Goal: Navigation & Orientation: Find specific page/section

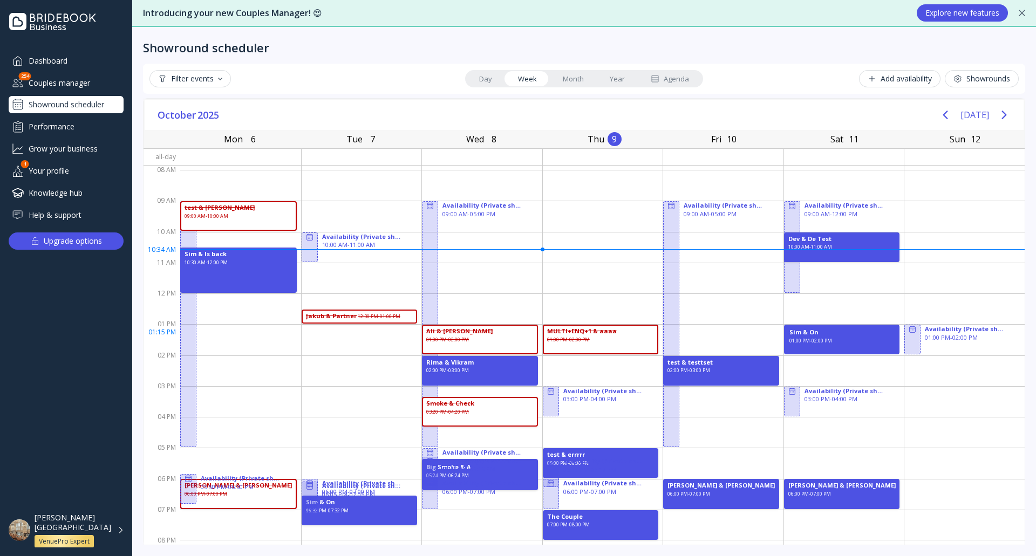
click at [841, 334] on div "Sim & On 01:00 PM - 02:00 PM" at bounding box center [842, 340] width 116 height 30
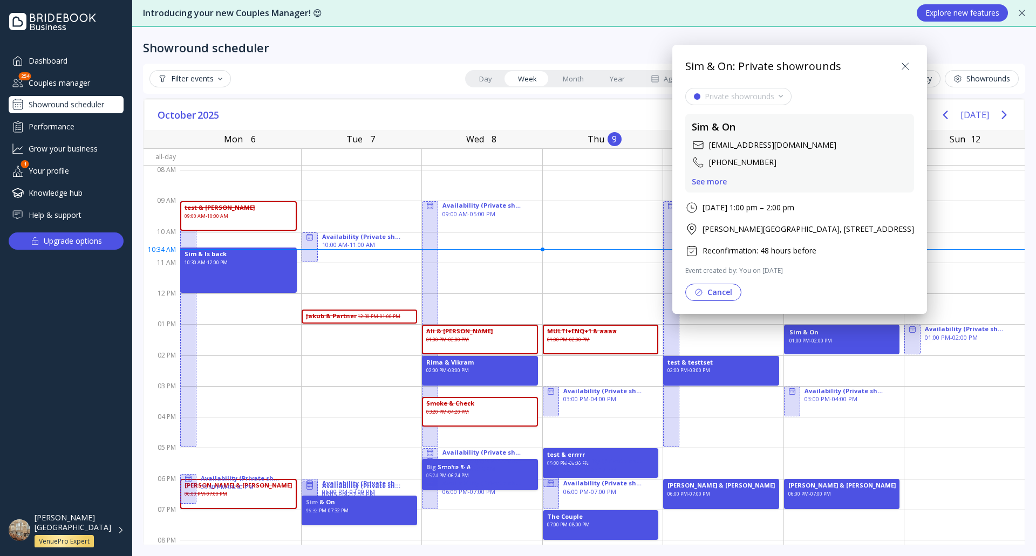
click at [716, 181] on div "See more" at bounding box center [709, 182] width 35 height 9
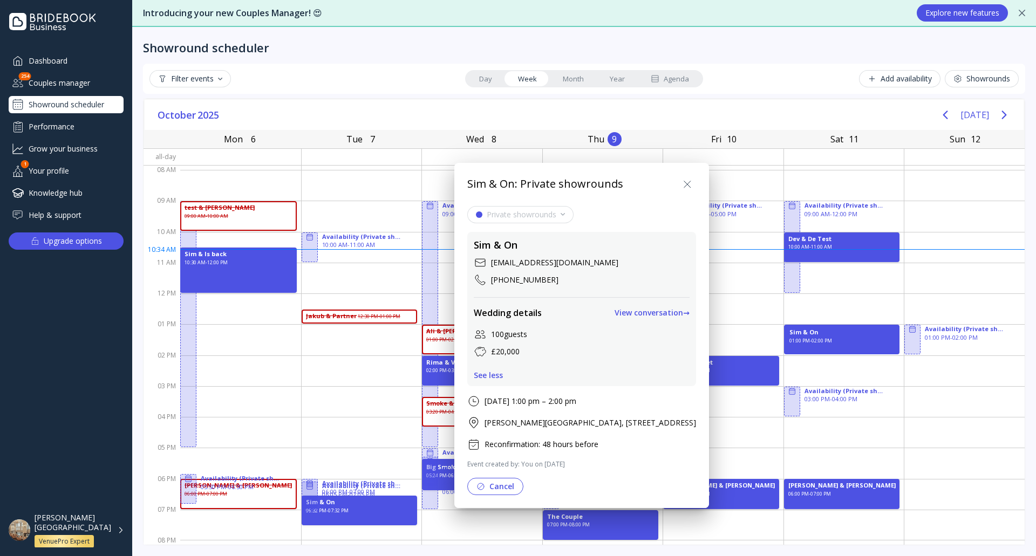
click at [690, 311] on div "View conversation →" at bounding box center [652, 313] width 75 height 9
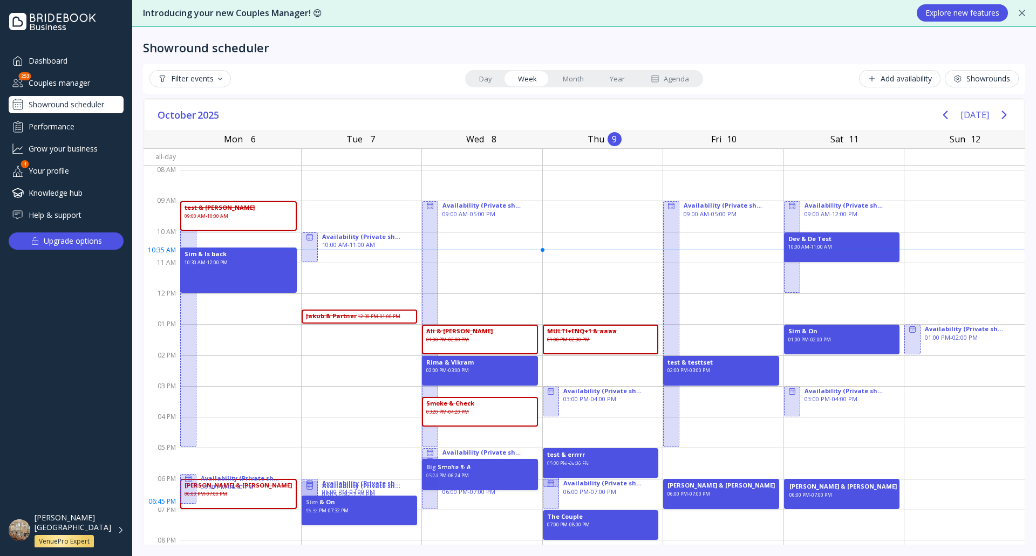
click at [829, 500] on div "06:00 PM - 07:00 PM" at bounding box center [810, 499] width 43 height 14
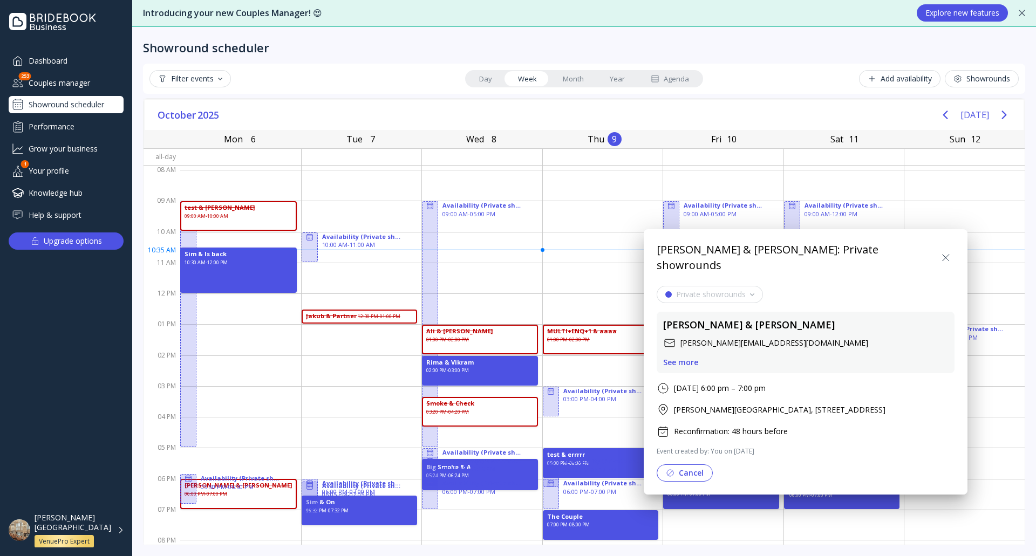
click at [691, 358] on div "See more" at bounding box center [680, 362] width 35 height 9
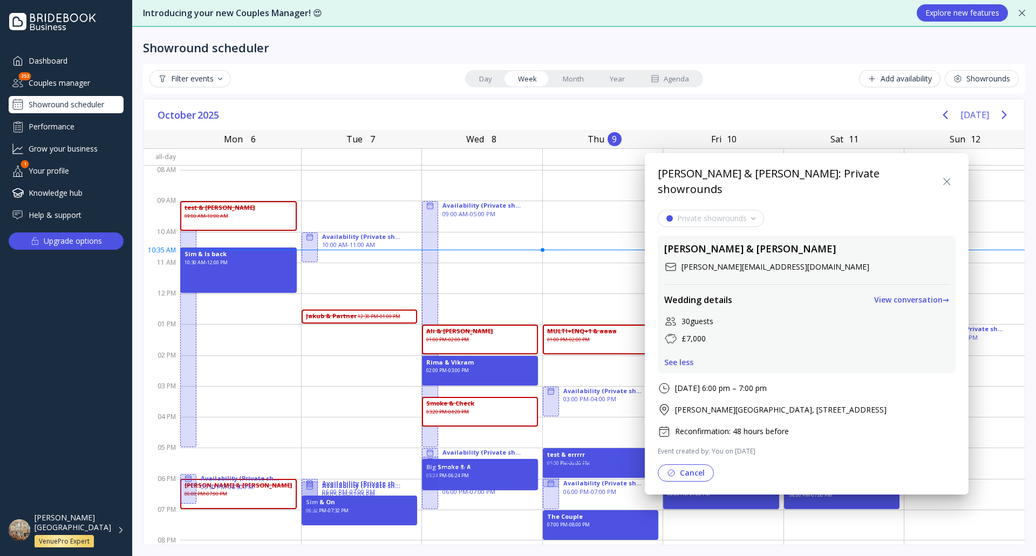
click at [920, 296] on div "View conversation →" at bounding box center [911, 300] width 75 height 9
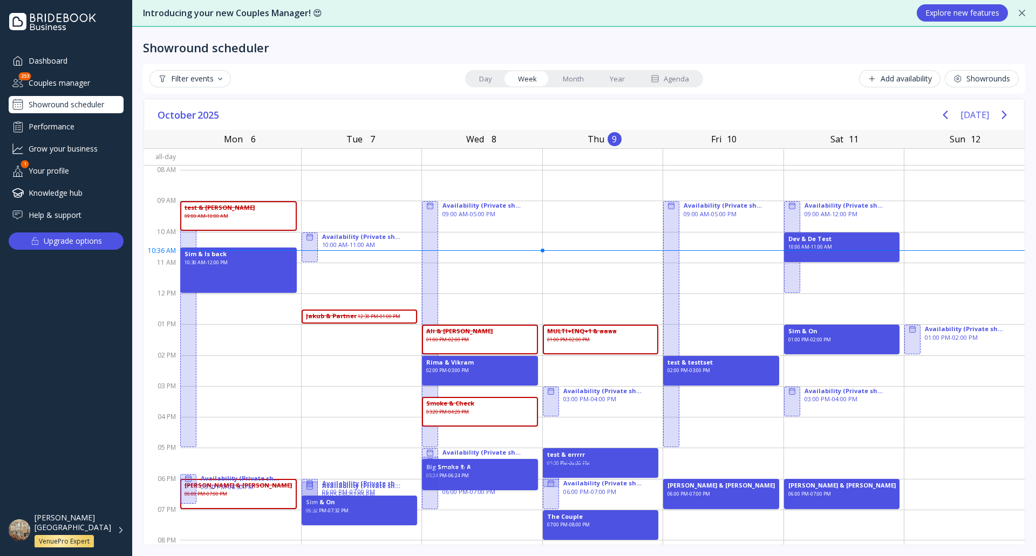
click at [124, 534] on div "[PERSON_NAME][GEOGRAPHIC_DATA] VenuePro Expert" at bounding box center [66, 530] width 132 height 35
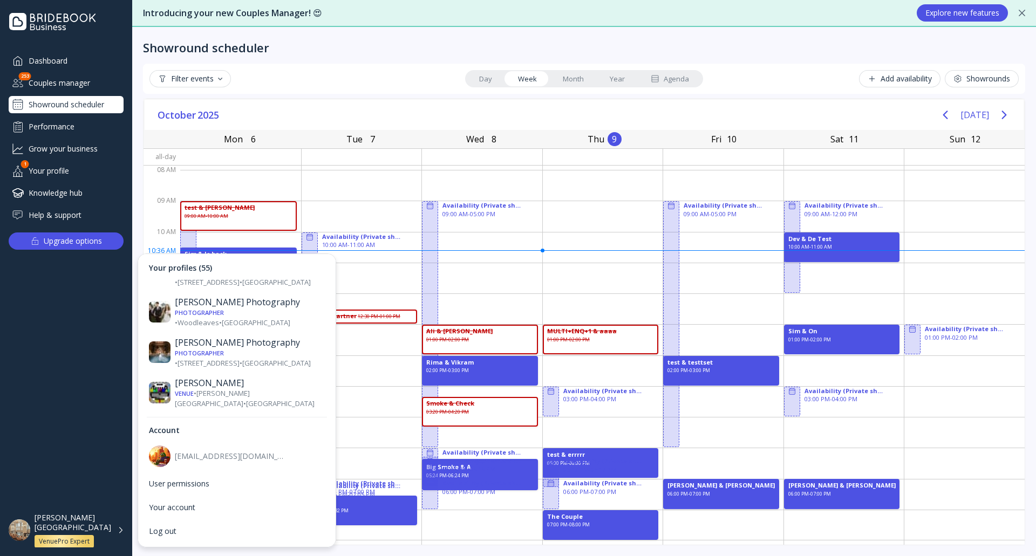
scroll to position [863, 0]
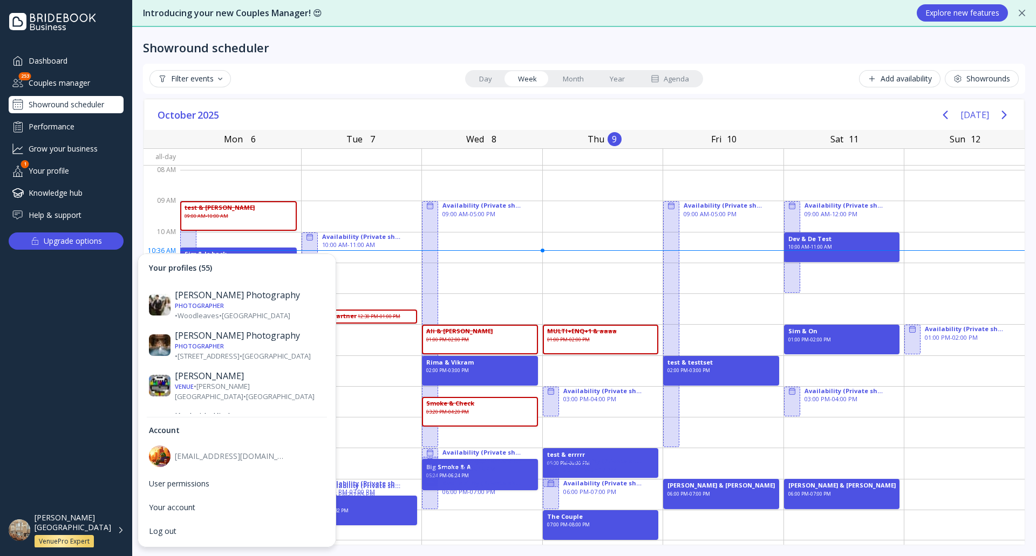
click at [237, 544] on div "Venue • 66 [GEOGRAPHIC_DATA] • [GEOGRAPHIC_DATA]" at bounding box center [250, 549] width 150 height 10
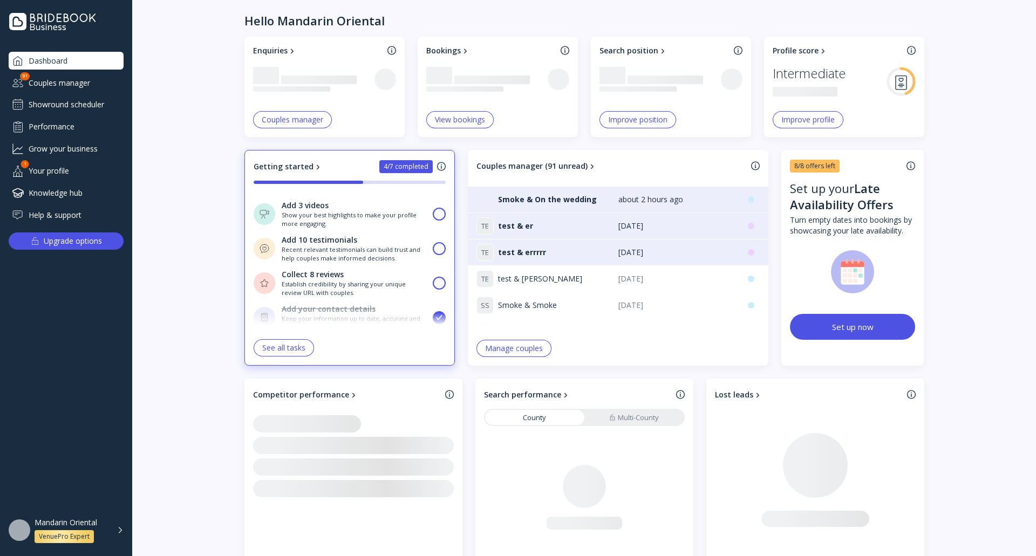
click at [72, 103] on div "Showround scheduler" at bounding box center [66, 104] width 115 height 17
